Goal: Task Accomplishment & Management: Manage account settings

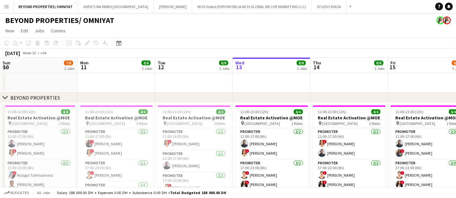
scroll to position [0, 155]
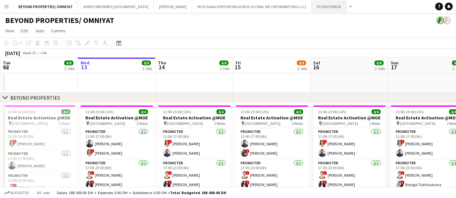
click at [311, 7] on button "STUDIO KINZA Close" at bounding box center [328, 6] width 35 height 13
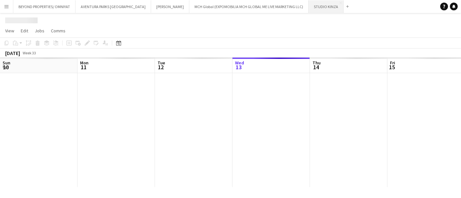
scroll to position [0, 155]
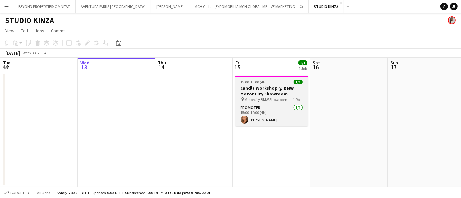
click at [270, 89] on h3 "Candle Workshop @ BMW Motor City Showroom" at bounding box center [271, 91] width 73 height 12
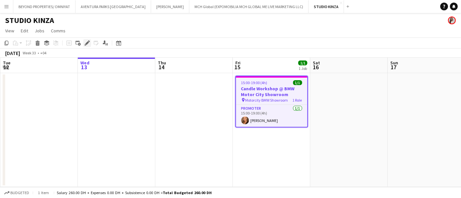
click at [88, 44] on icon "Edit" at bounding box center [87, 43] width 5 height 5
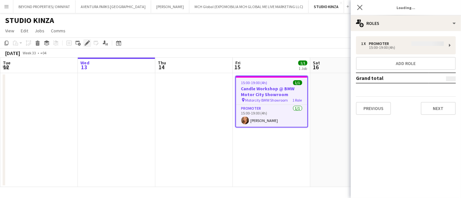
type input "**********"
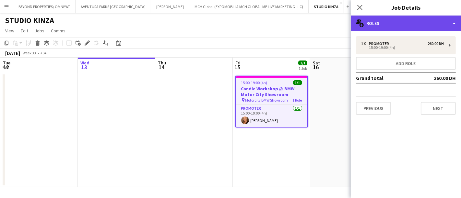
click at [380, 22] on div "multiple-users-add Roles" at bounding box center [406, 24] width 110 height 16
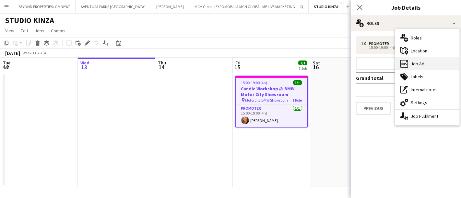
click at [421, 63] on div "ads-window Job Ad" at bounding box center [427, 63] width 64 height 13
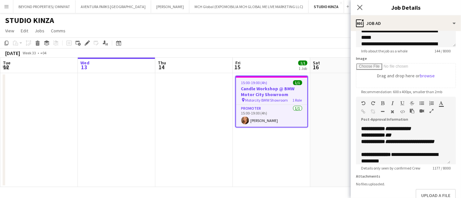
scroll to position [126, 0]
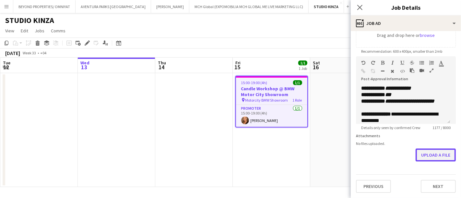
click at [428, 156] on button "Upload a file" at bounding box center [436, 155] width 40 height 13
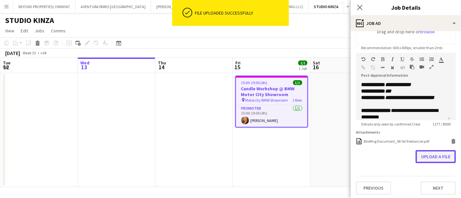
click at [427, 162] on button "Upload a file" at bounding box center [436, 156] width 40 height 13
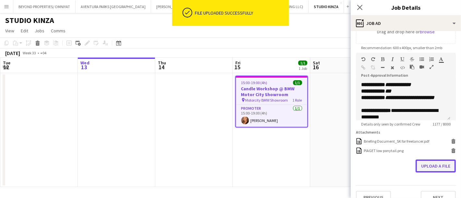
click at [430, 170] on button "Upload a file" at bounding box center [436, 166] width 40 height 13
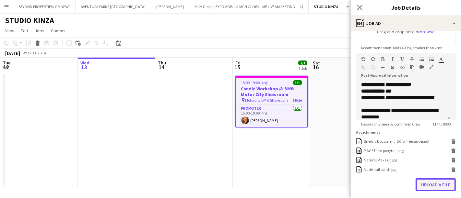
click at [424, 188] on button "Upload a file" at bounding box center [436, 185] width 40 height 13
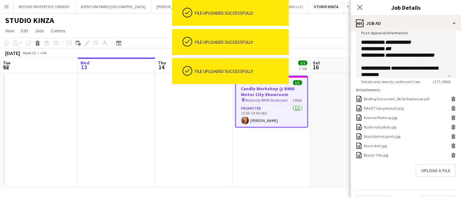
scroll to position [169, 0]
click at [425, 172] on button "Upload a file" at bounding box center [436, 170] width 40 height 13
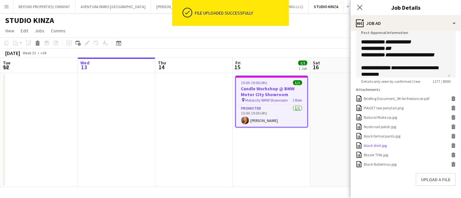
scroll to position [196, 0]
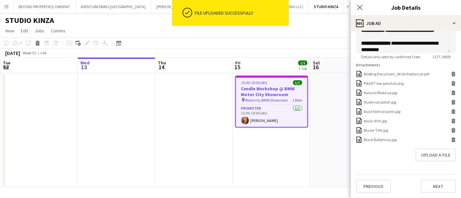
click at [336, 131] on app-date-cell at bounding box center [348, 130] width 77 height 114
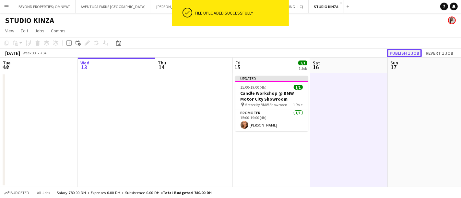
click at [406, 52] on button "Publish 1 job" at bounding box center [404, 53] width 35 height 8
